Goal: Navigation & Orientation: Find specific page/section

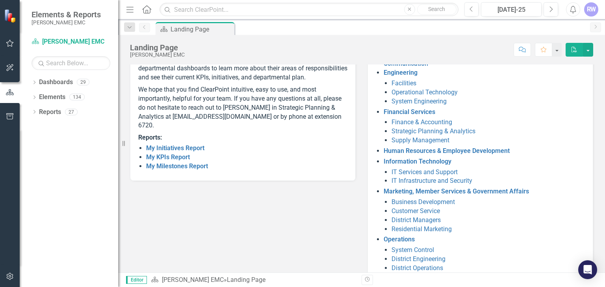
scroll to position [152, 0]
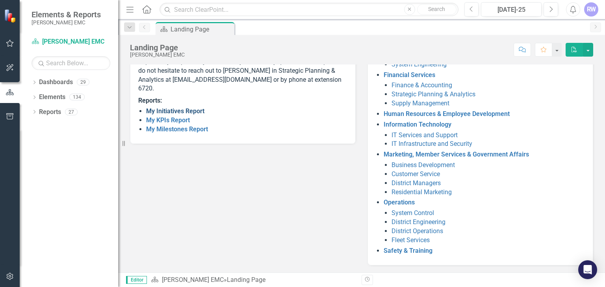
click at [179, 115] on link "My Initiatives Report" at bounding box center [175, 110] width 58 height 7
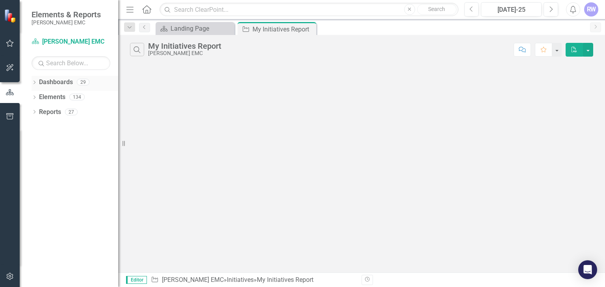
click at [65, 81] on link "Dashboards" at bounding box center [56, 82] width 34 height 9
drag, startPoint x: 56, startPoint y: 84, endPoint x: 54, endPoint y: 96, distance: 12.4
click at [54, 96] on div "Dropdown Dashboards 29 Dropdown [PERSON_NAME] EMC Communication Dropdown Engine…" at bounding box center [69, 181] width 98 height 211
click at [54, 96] on link "Elements" at bounding box center [52, 97] width 26 height 9
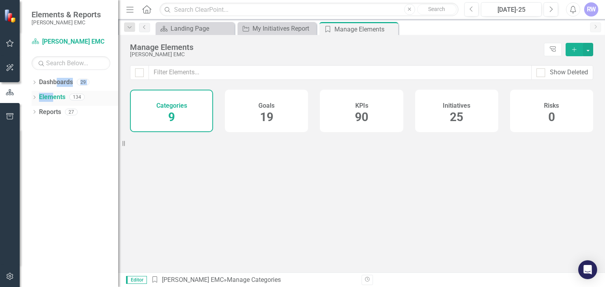
click at [54, 96] on link "Elements" at bounding box center [52, 97] width 26 height 9
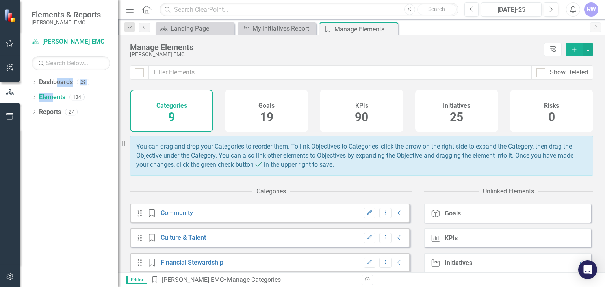
click at [451, 211] on div "Goal Goals" at bounding box center [507, 213] width 167 height 19
click at [51, 114] on link "Reports" at bounding box center [50, 112] width 22 height 9
click at [53, 108] on link "Reports" at bounding box center [50, 112] width 22 height 9
click at [62, 44] on link "Dashboard [PERSON_NAME] EMC" at bounding box center [70, 41] width 79 height 9
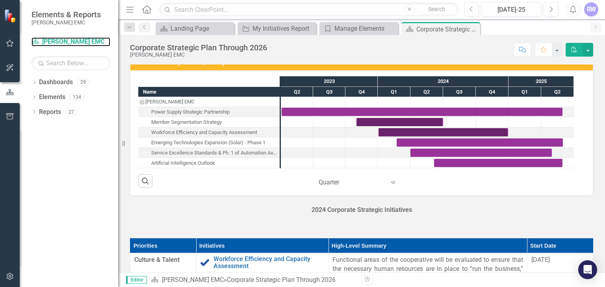
scroll to position [427, 0]
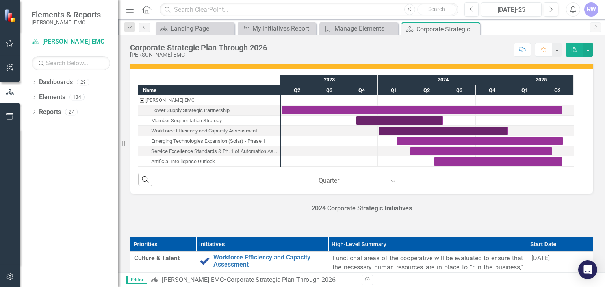
click at [604, 62] on div "Corporate Strategic Plan Through 2026 [PERSON_NAME] EMC Score: N/A [DATE]-25 Co…" at bounding box center [361, 154] width 487 height 238
drag, startPoint x: 604, startPoint y: 62, endPoint x: 601, endPoint y: 57, distance: 5.9
click at [601, 57] on div "Corporate Strategic Plan Through 2026 [PERSON_NAME] EMC Score: N/A [DATE]-25 Co…" at bounding box center [361, 154] width 487 height 238
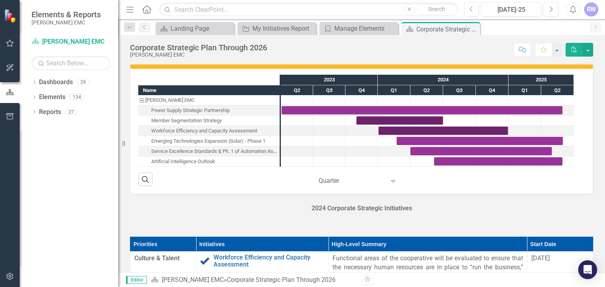
click at [601, 57] on div "Corporate Strategic Plan Through 2026 [PERSON_NAME] EMC Score: N/A [DATE]-25 Co…" at bounding box center [361, 47] width 487 height 24
drag, startPoint x: 601, startPoint y: 57, endPoint x: 601, endPoint y: 158, distance: 100.8
click at [601, 158] on div "Corporate Strategic Plan Through 2026 [PERSON_NAME] EMC Score: N/A [DATE]-25 Co…" at bounding box center [361, 154] width 487 height 238
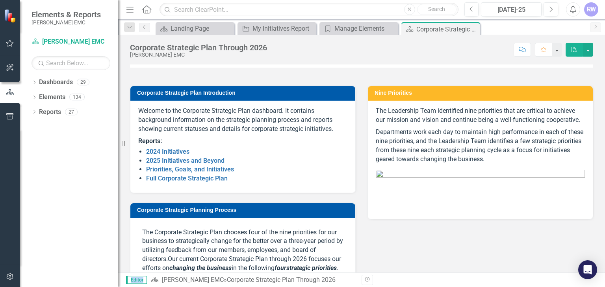
scroll to position [0, 0]
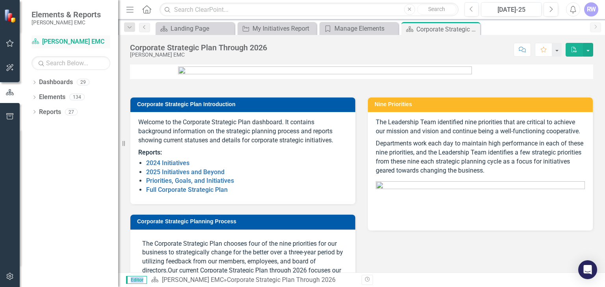
click at [65, 42] on link "Dashboard [PERSON_NAME] EMC" at bounding box center [70, 41] width 79 height 9
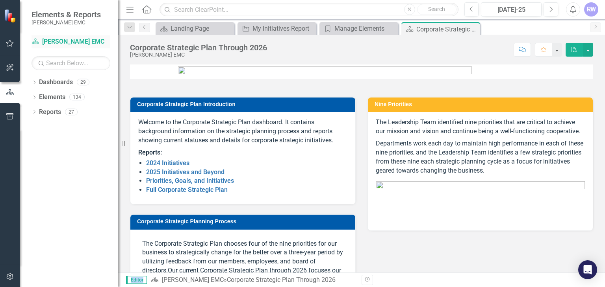
click at [65, 42] on link "Dashboard [PERSON_NAME] EMC" at bounding box center [70, 41] width 79 height 9
click at [171, 27] on div "Landing Page" at bounding box center [196, 29] width 52 height 10
